Goal: Task Accomplishment & Management: Use online tool/utility

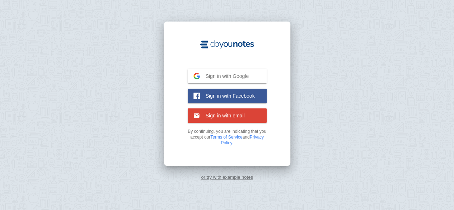
click at [238, 117] on span "Sign in with email" at bounding box center [222, 115] width 45 height 6
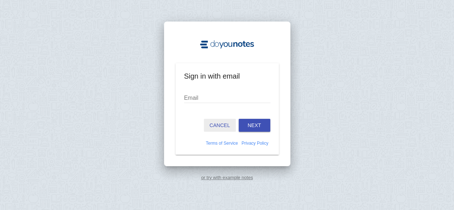
click at [222, 124] on button "Cancel" at bounding box center [220, 125] width 32 height 13
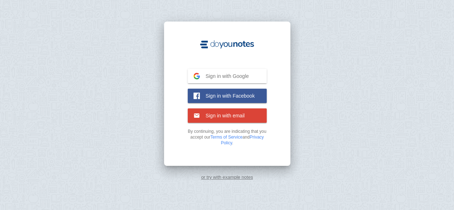
click at [217, 75] on span "Sign in with Google" at bounding box center [224, 76] width 49 height 6
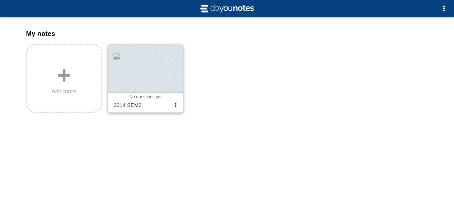
click at [156, 78] on div at bounding box center [145, 69] width 75 height 48
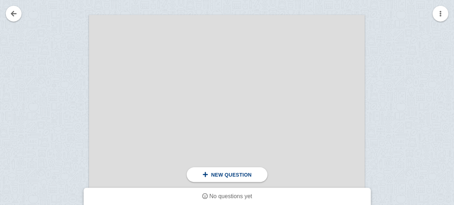
scroll to position [1041, 0]
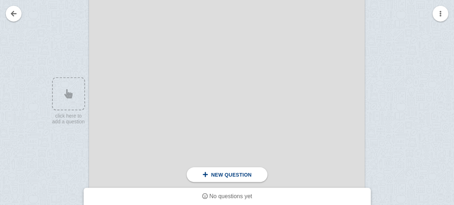
drag, startPoint x: 139, startPoint y: 97, endPoint x: 186, endPoint y: 98, distance: 47.1
click at [186, 98] on div at bounding box center [227, 100] width 276 height 390
click at [70, 108] on div at bounding box center [65, 107] width 48 height 390
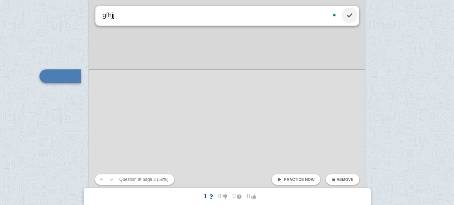
type textarea "gfhjj"
click at [348, 16] on link at bounding box center [350, 16] width 16 height 16
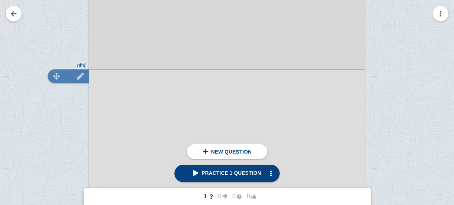
click at [84, 72] on div at bounding box center [68, 76] width 41 height 14
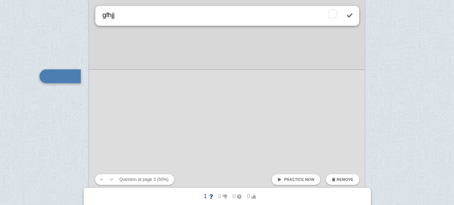
click at [342, 178] on span "Remove" at bounding box center [345, 179] width 17 height 4
